Goal: Find specific page/section: Find specific page/section

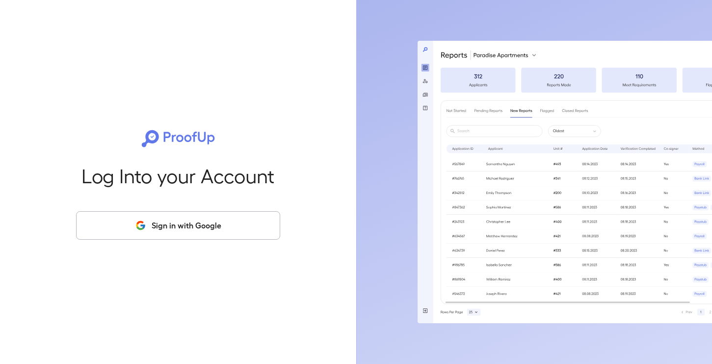
click at [192, 226] on button "Sign in with Google" at bounding box center [178, 225] width 204 height 28
